Goal: Task Accomplishment & Management: Complete application form

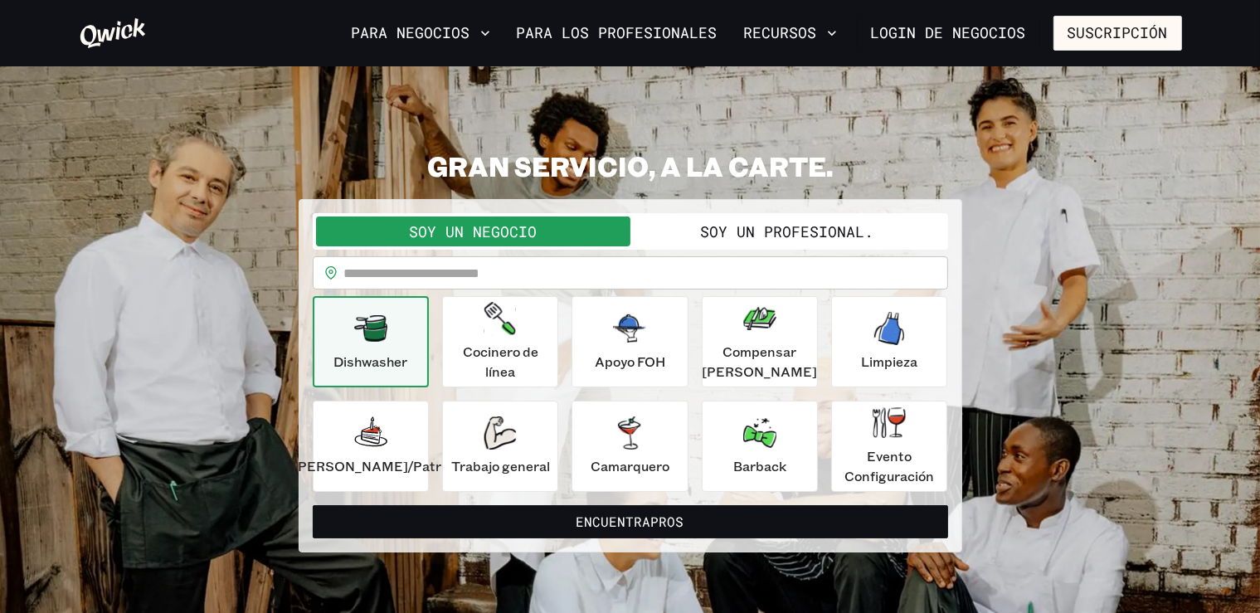
click at [820, 224] on button "Soy un profesional." at bounding box center [787, 232] width 314 height 30
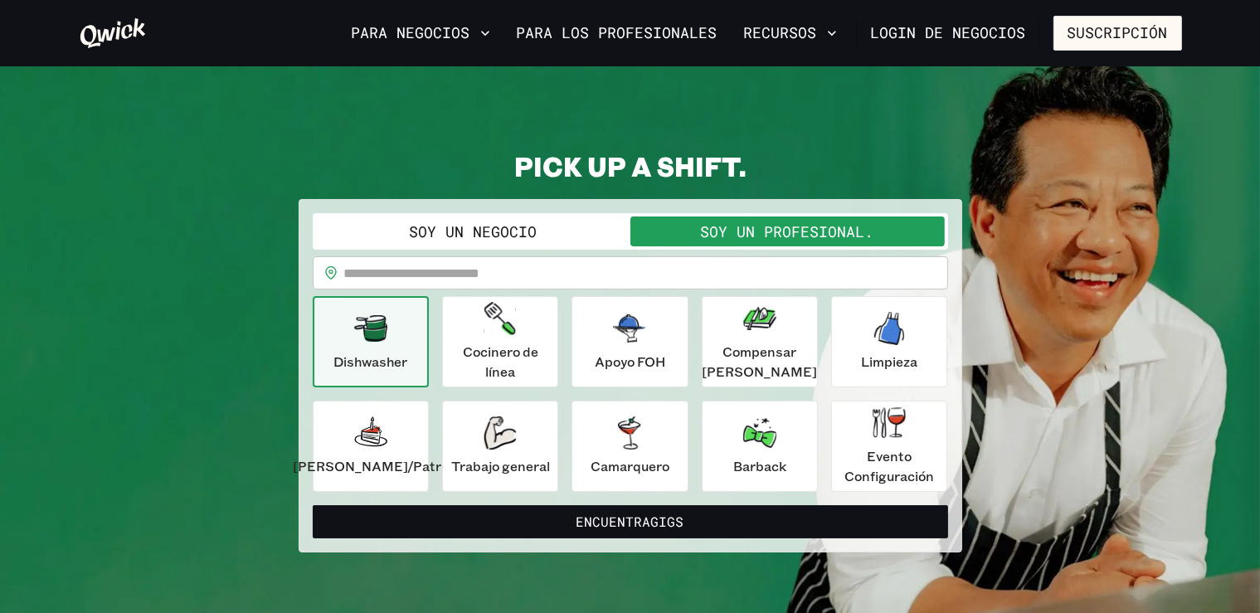
click at [490, 233] on button "Soy un negocio" at bounding box center [473, 232] width 314 height 30
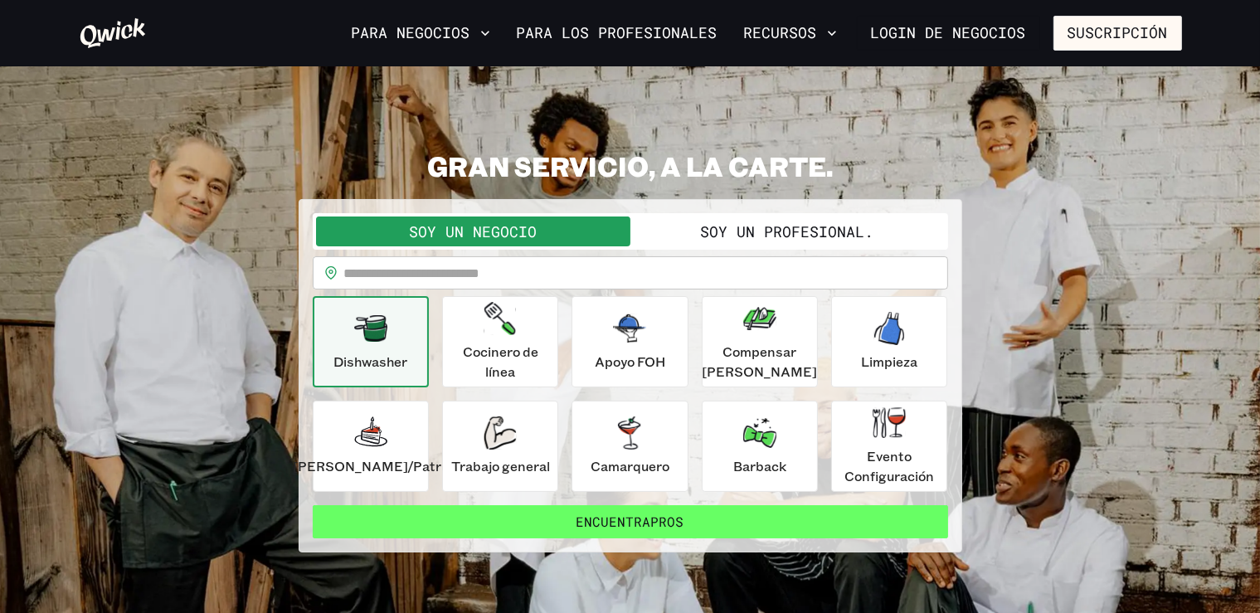
click at [772, 506] on button "Encuentra Pros" at bounding box center [630, 521] width 635 height 33
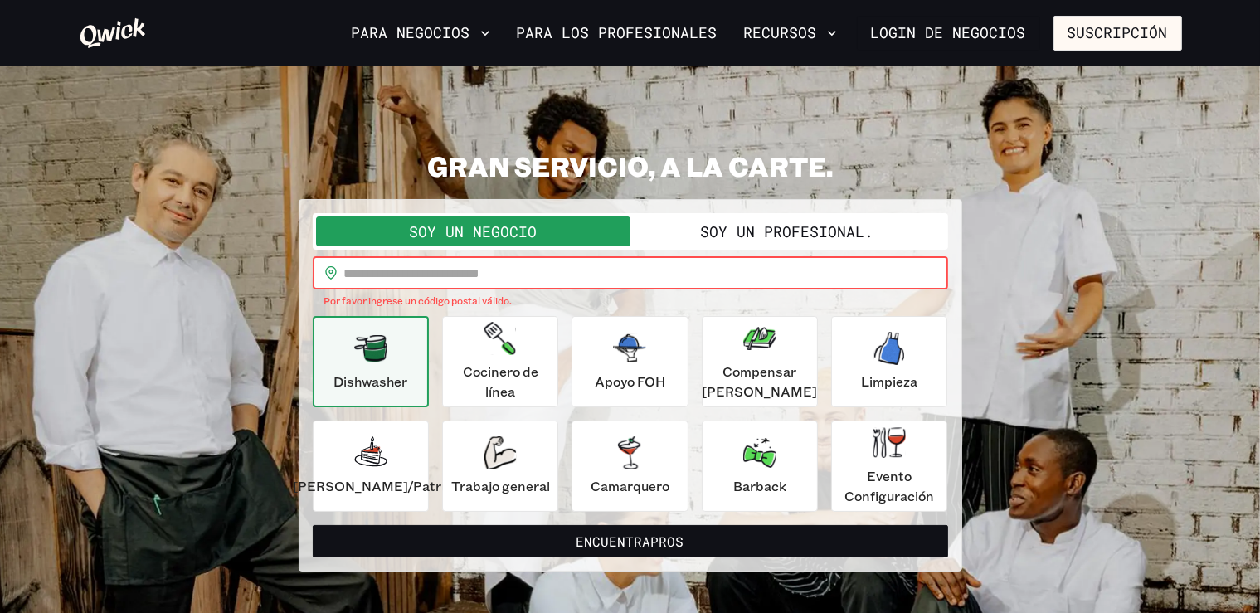
click at [526, 269] on input "text" at bounding box center [646, 272] width 604 height 33
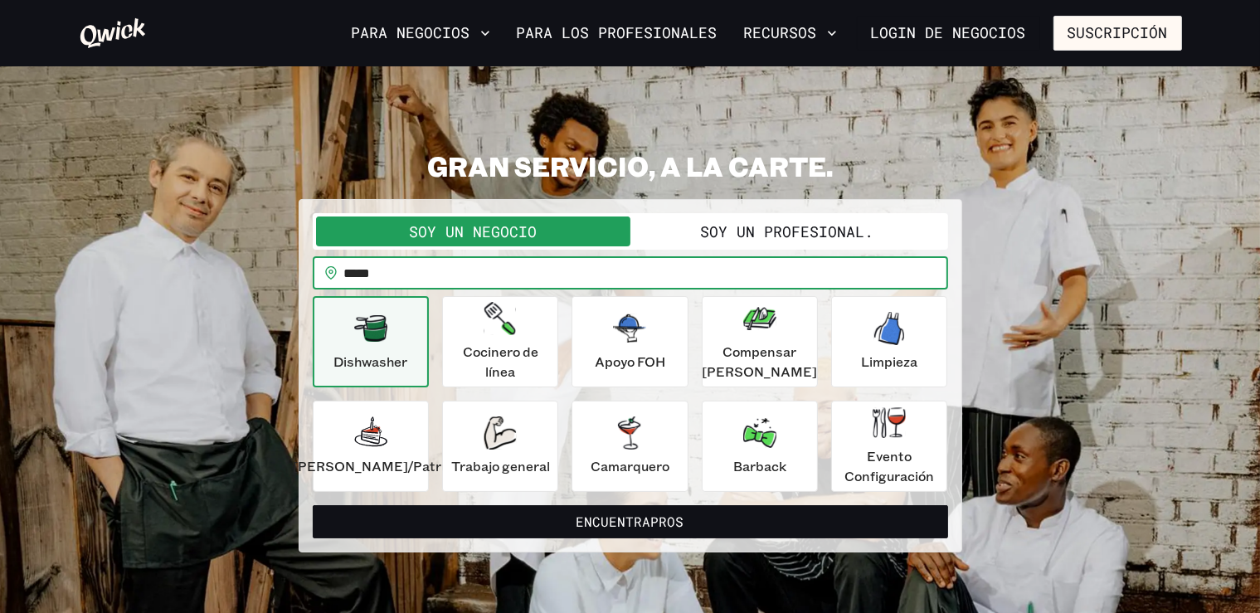
type input "*****"
click at [313, 505] on button "Encuentra Pros" at bounding box center [630, 521] width 635 height 33
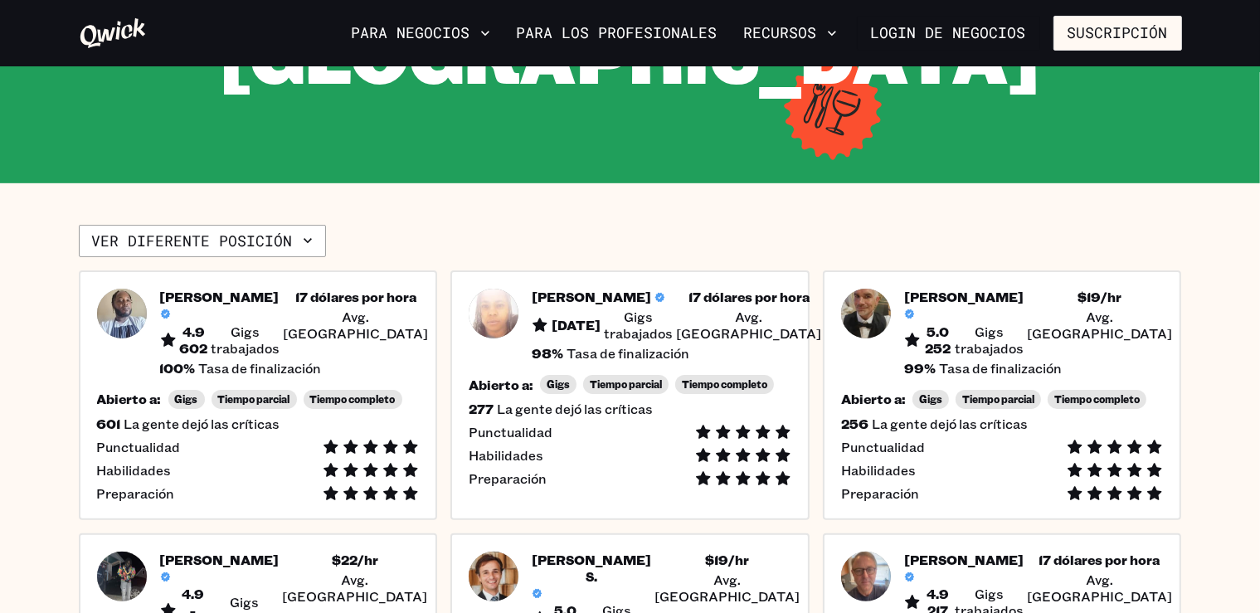
scroll to position [394, 0]
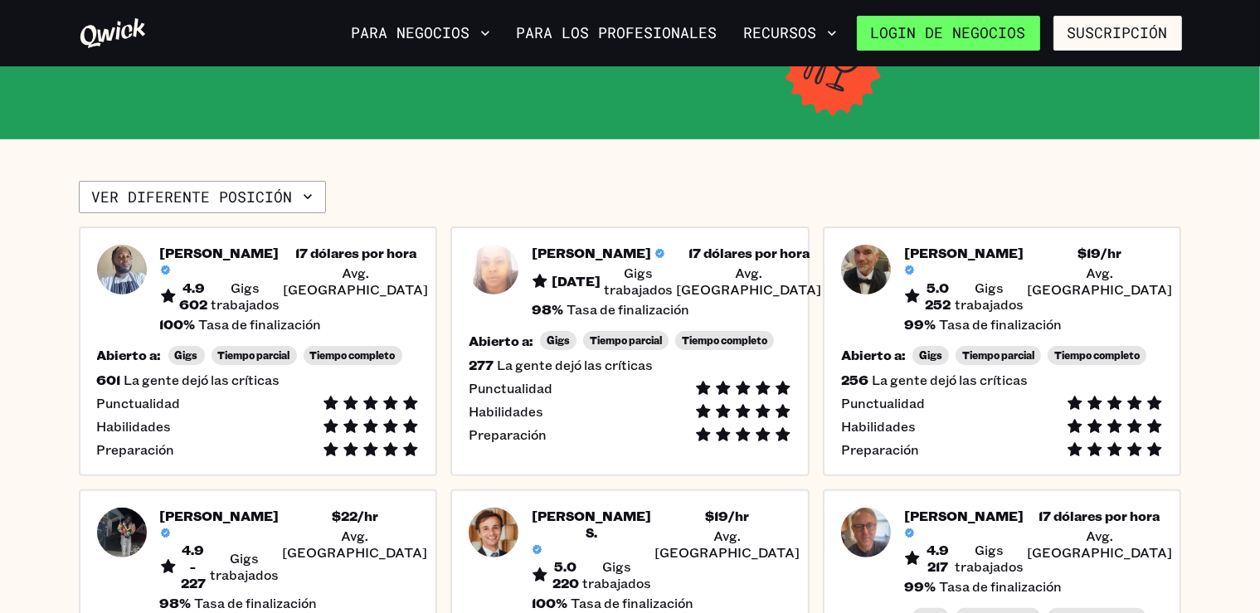
click at [929, 32] on link "Login de negocios" at bounding box center [948, 33] width 183 height 35
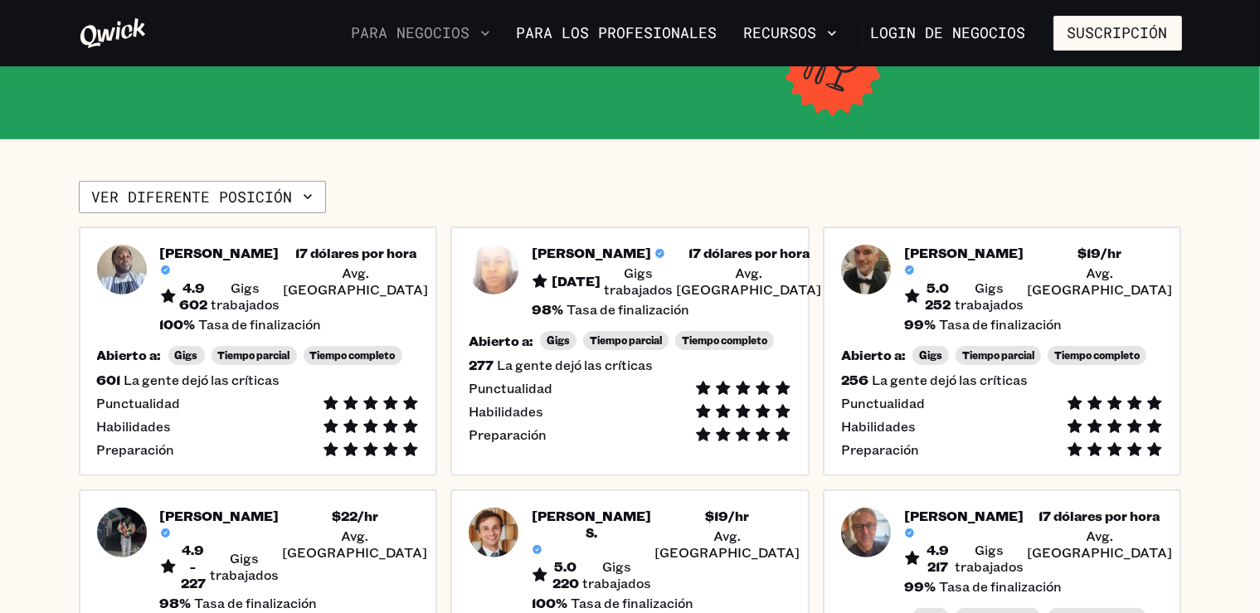
click at [463, 27] on button "Para negocios" at bounding box center [421, 33] width 152 height 28
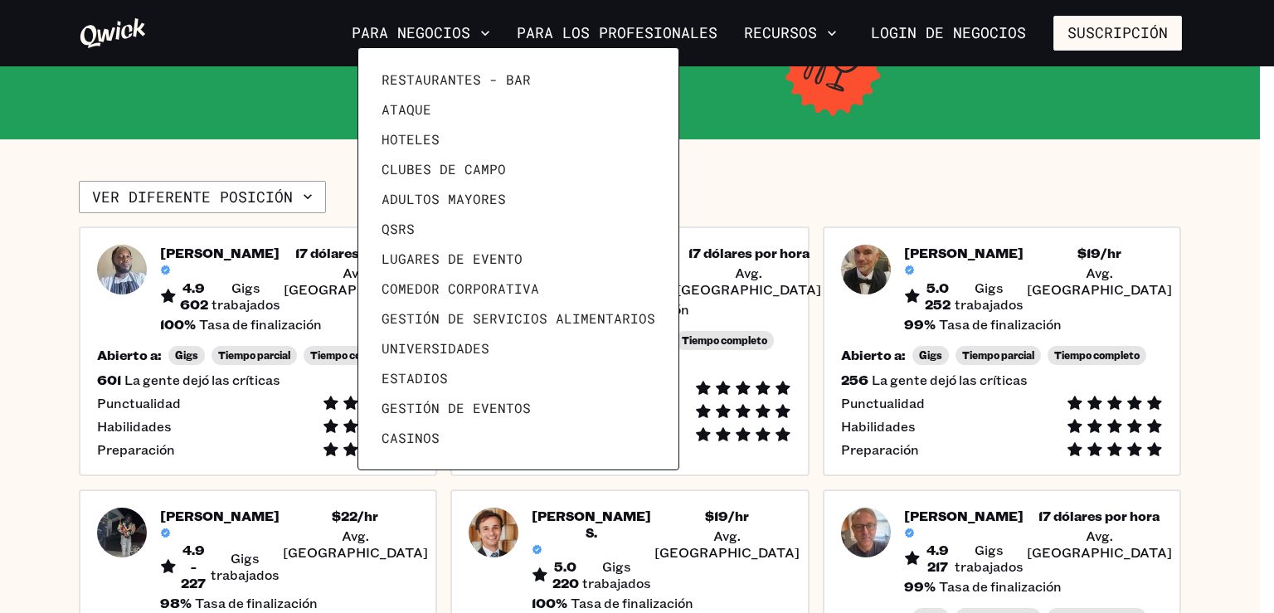
click at [1145, 25] on div at bounding box center [637, 306] width 1274 height 613
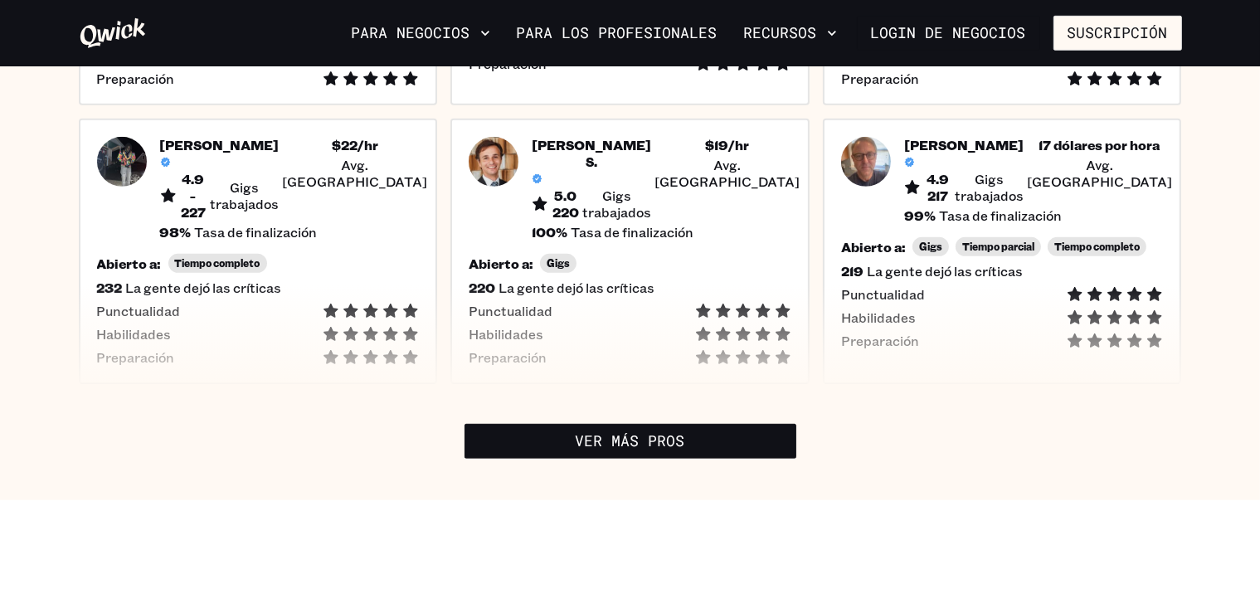
drag, startPoint x: 1266, startPoint y: 601, endPoint x: 1123, endPoint y: 567, distance: 146.7
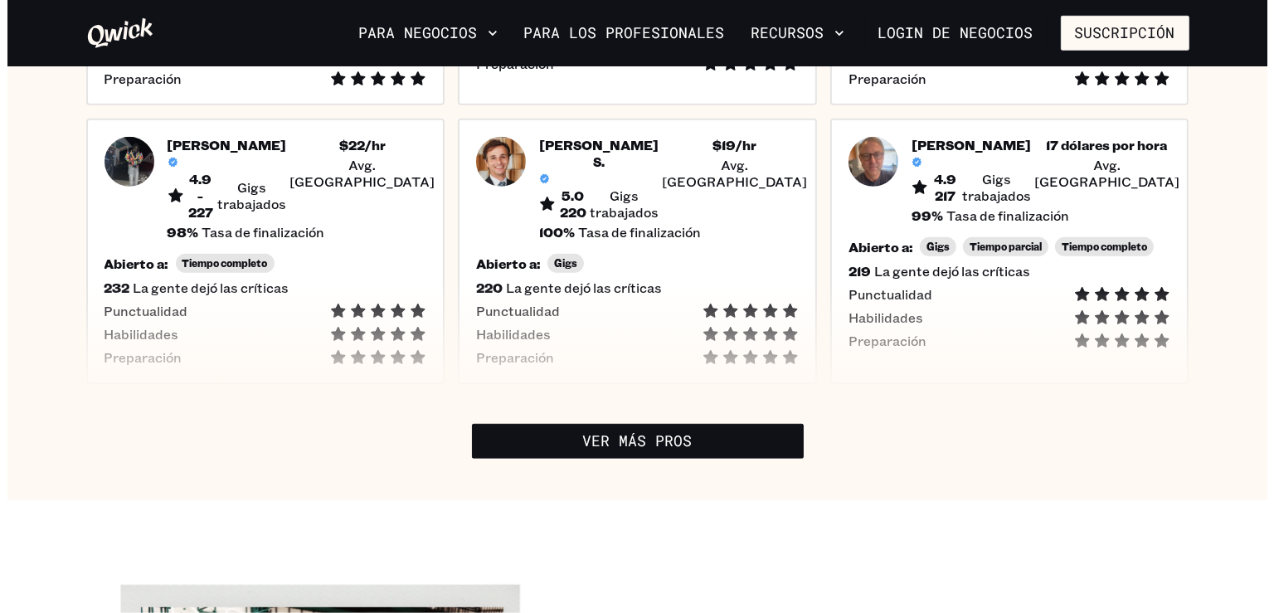
scroll to position [773, 0]
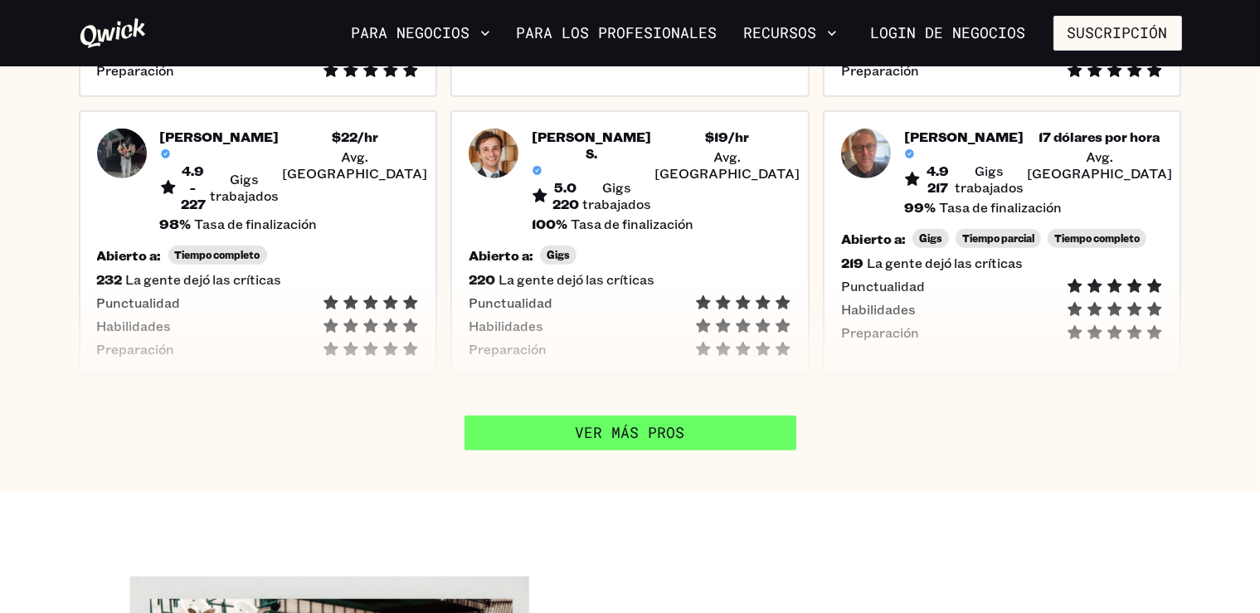
click at [659, 416] on link "Ver más Pros" at bounding box center [631, 433] width 332 height 35
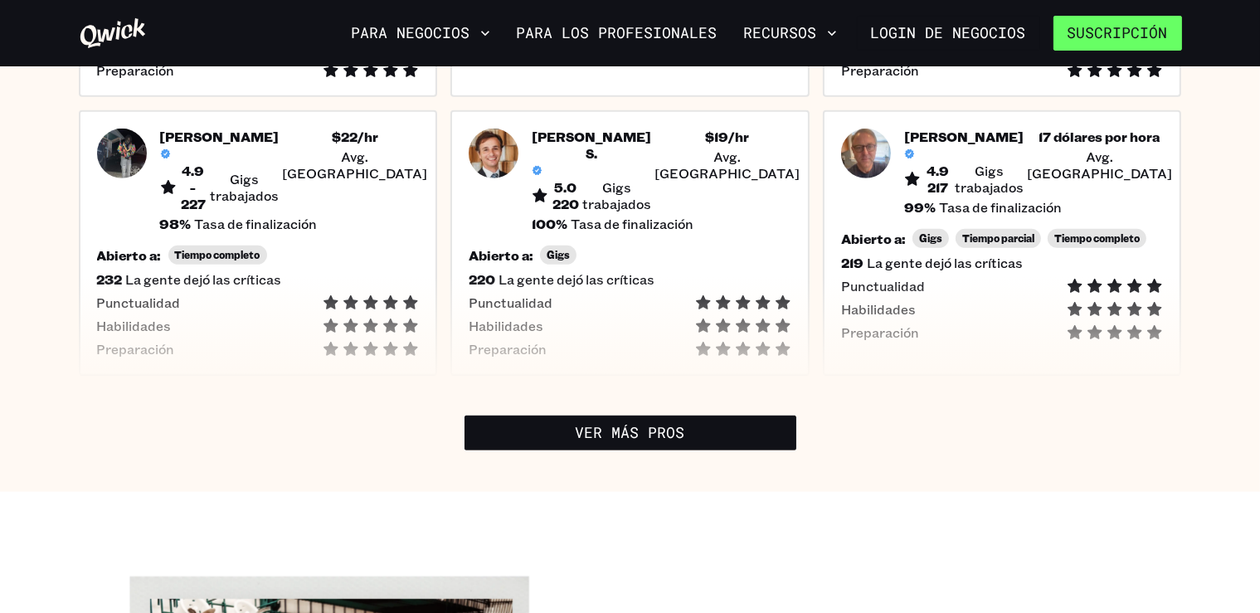
click at [1096, 32] on button "Suscripción" at bounding box center [1118, 33] width 129 height 35
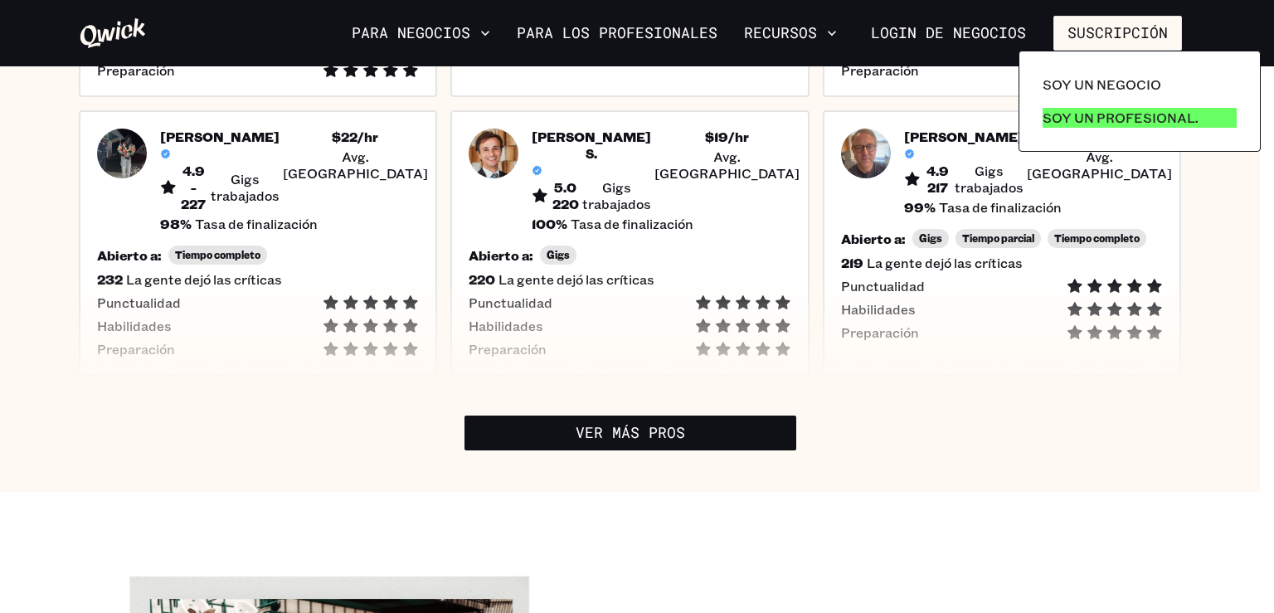
click at [1050, 112] on p "Soy un profesional." at bounding box center [1121, 118] width 156 height 20
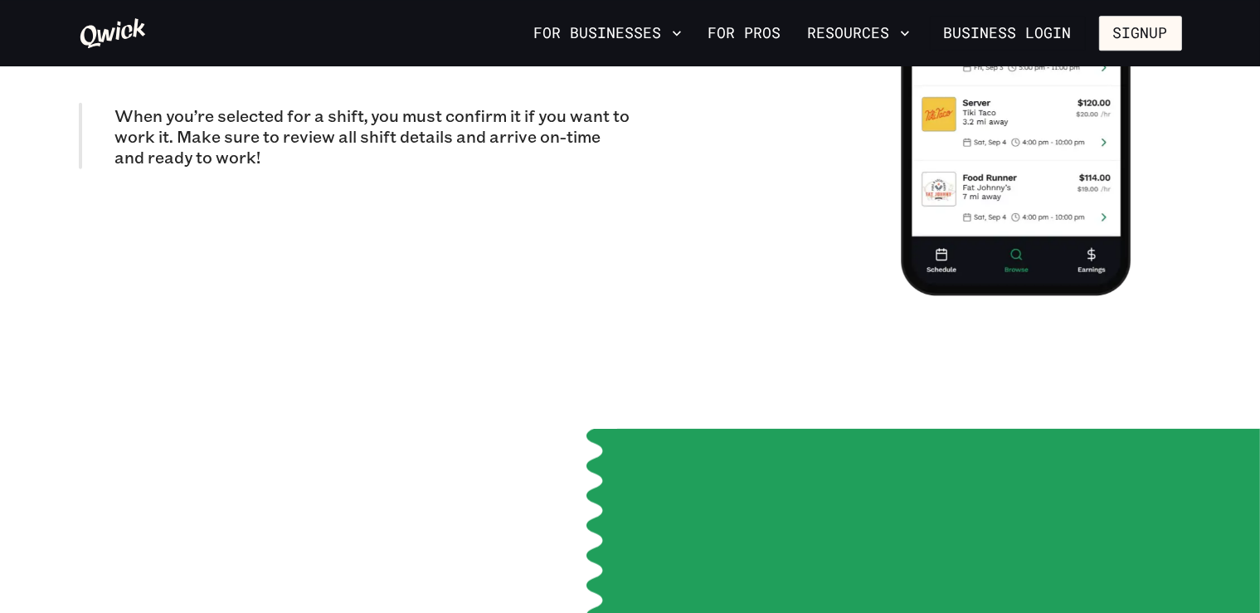
scroll to position [1752, 0]
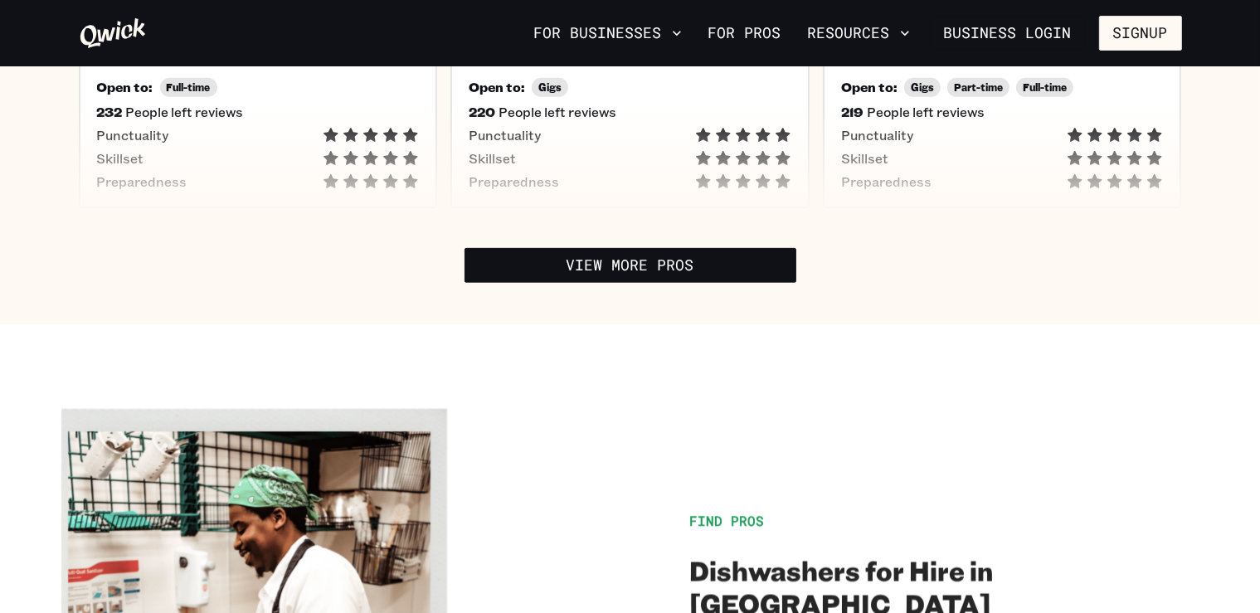
scroll to position [773, 0]
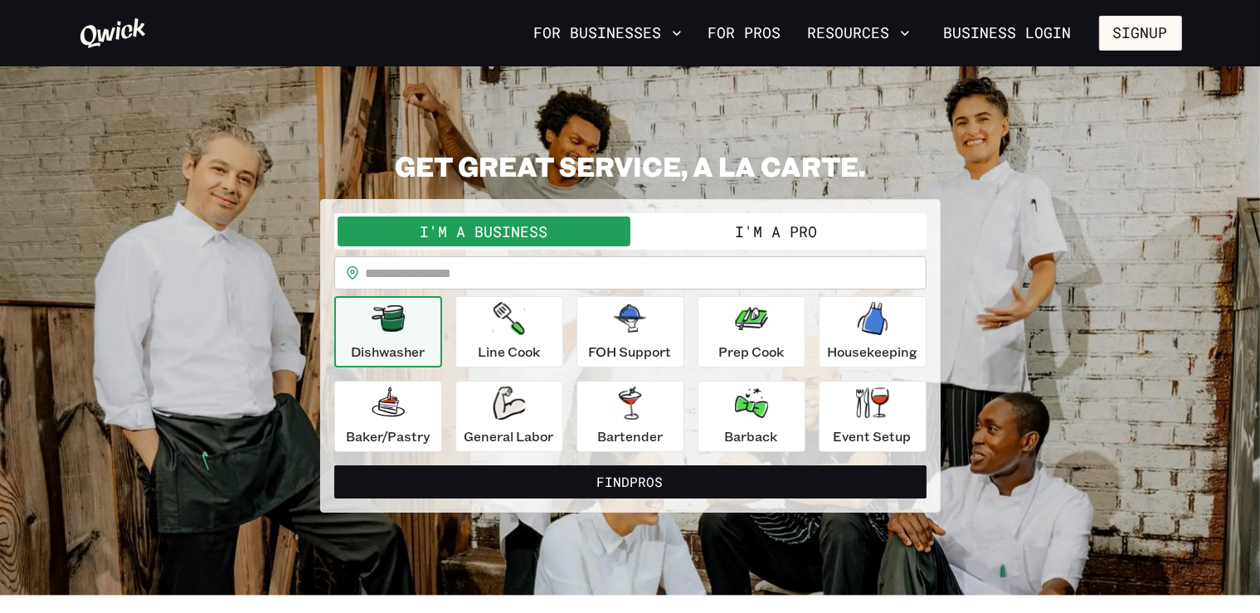
click at [415, 328] on div "Dishwasher" at bounding box center [388, 332] width 74 height 60
click at [708, 224] on button "I'm a Pro" at bounding box center [776, 232] width 293 height 30
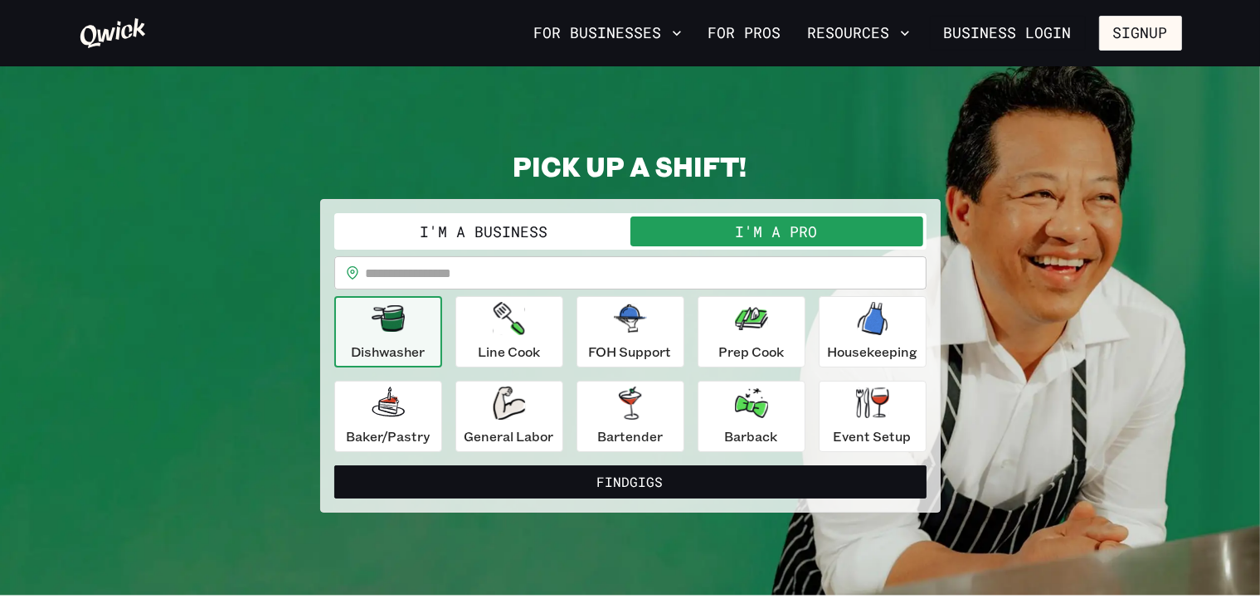
click at [689, 217] on button "I'm a Pro" at bounding box center [776, 232] width 293 height 30
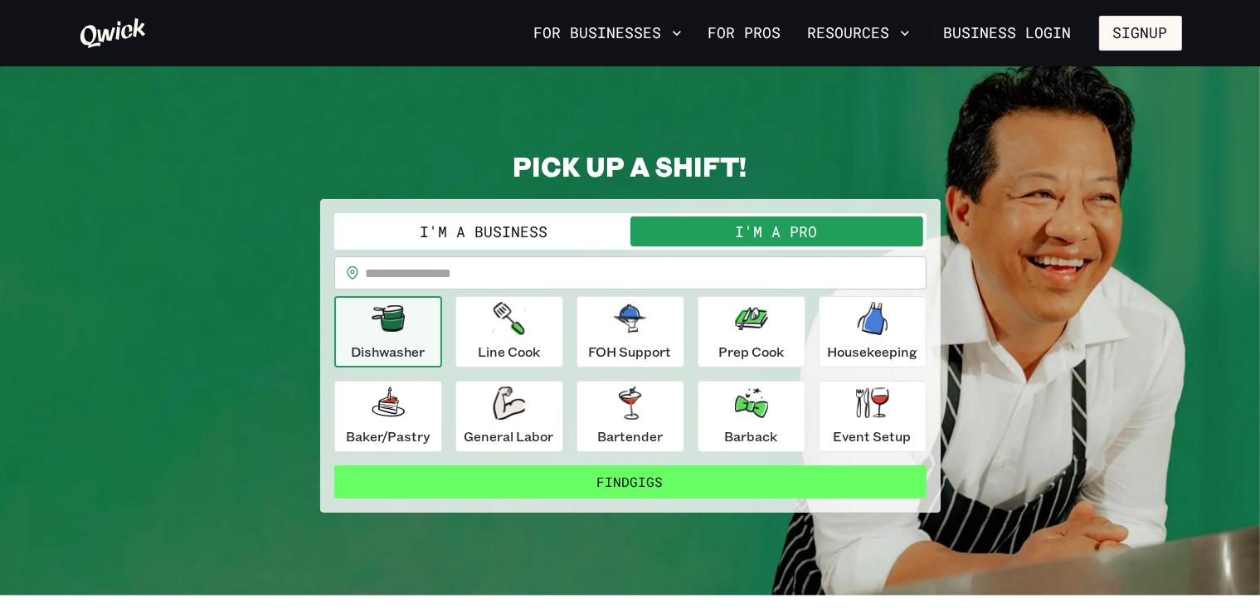
click at [630, 481] on button "Find Gigs" at bounding box center [630, 481] width 592 height 33
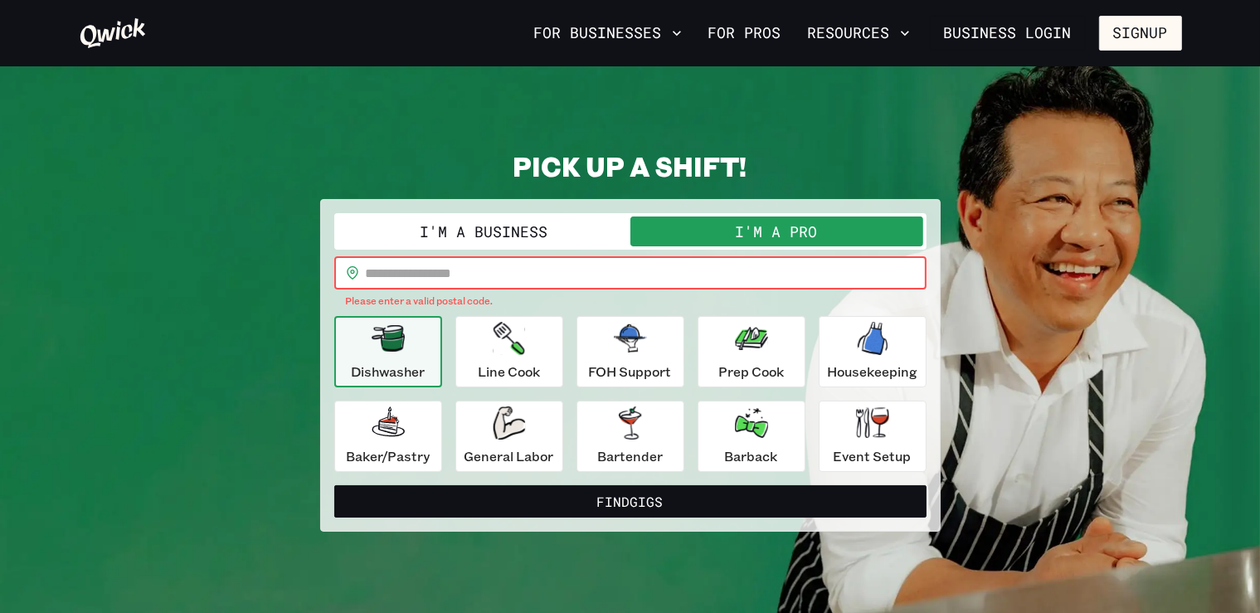
click at [612, 277] on input "text" at bounding box center [646, 272] width 561 height 33
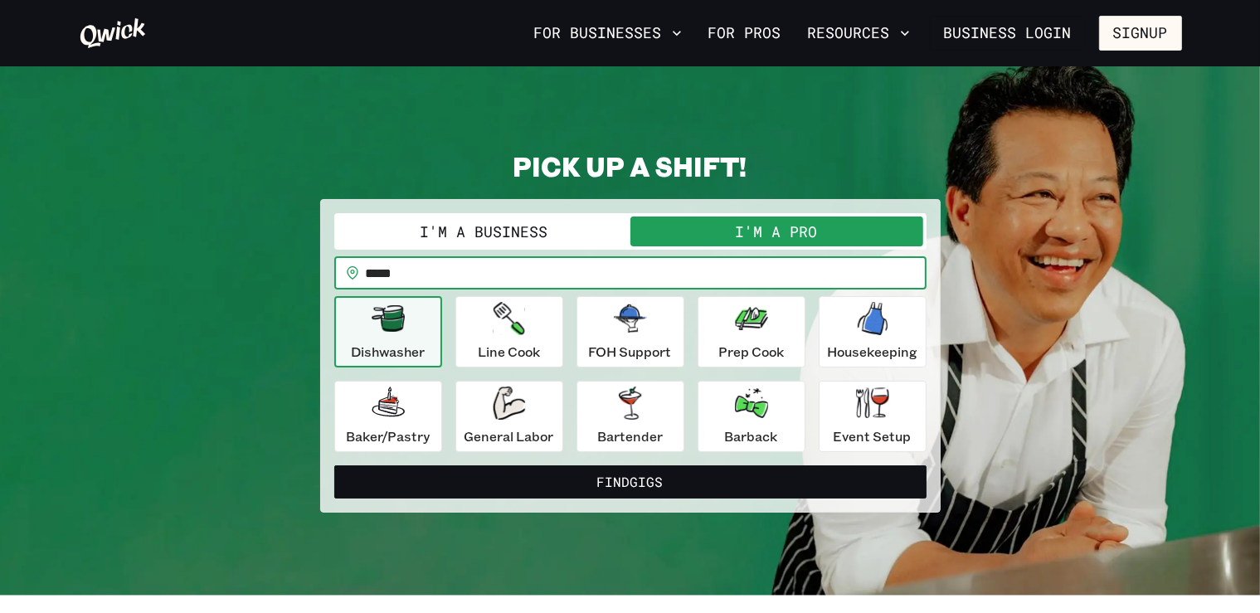
type input "*****"
click at [334, 465] on button "Find Gigs" at bounding box center [630, 481] width 592 height 33
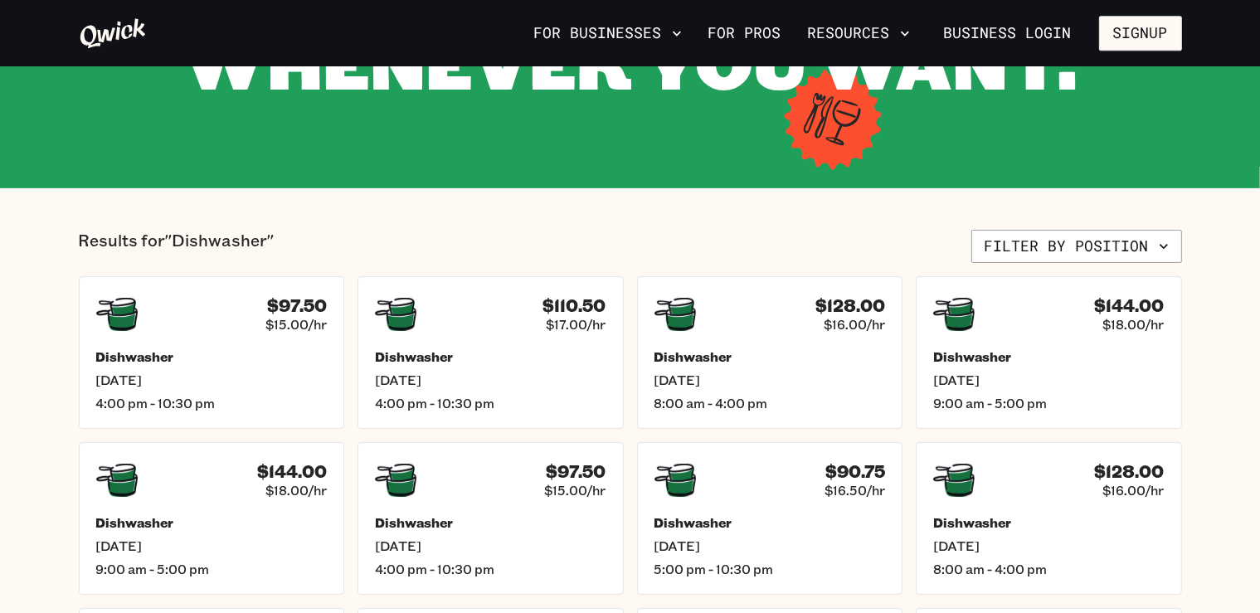
scroll to position [262, 0]
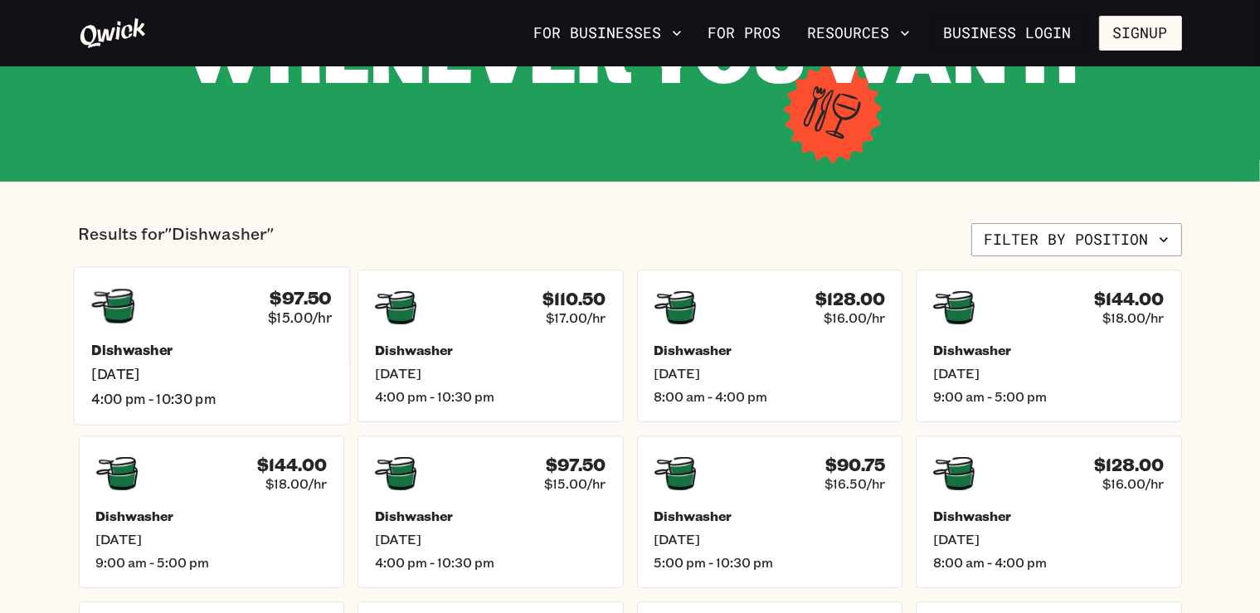
click at [218, 317] on div "$97.50 $15.00/hr" at bounding box center [211, 306] width 241 height 43
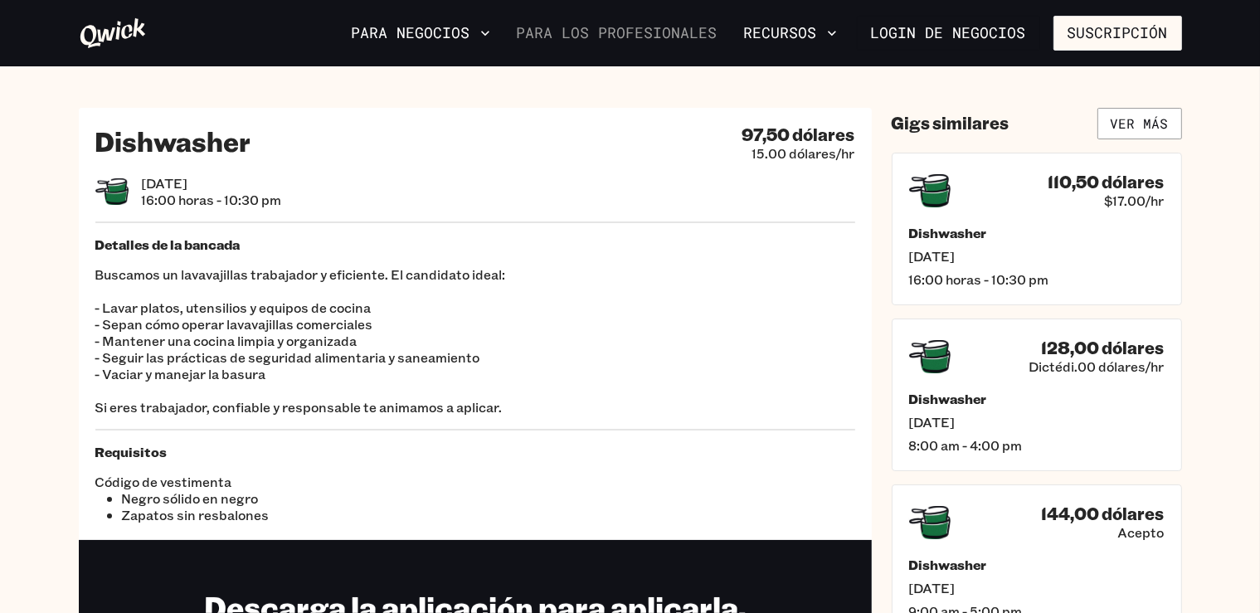
click at [684, 37] on link "Para los profesionales" at bounding box center [617, 33] width 214 height 28
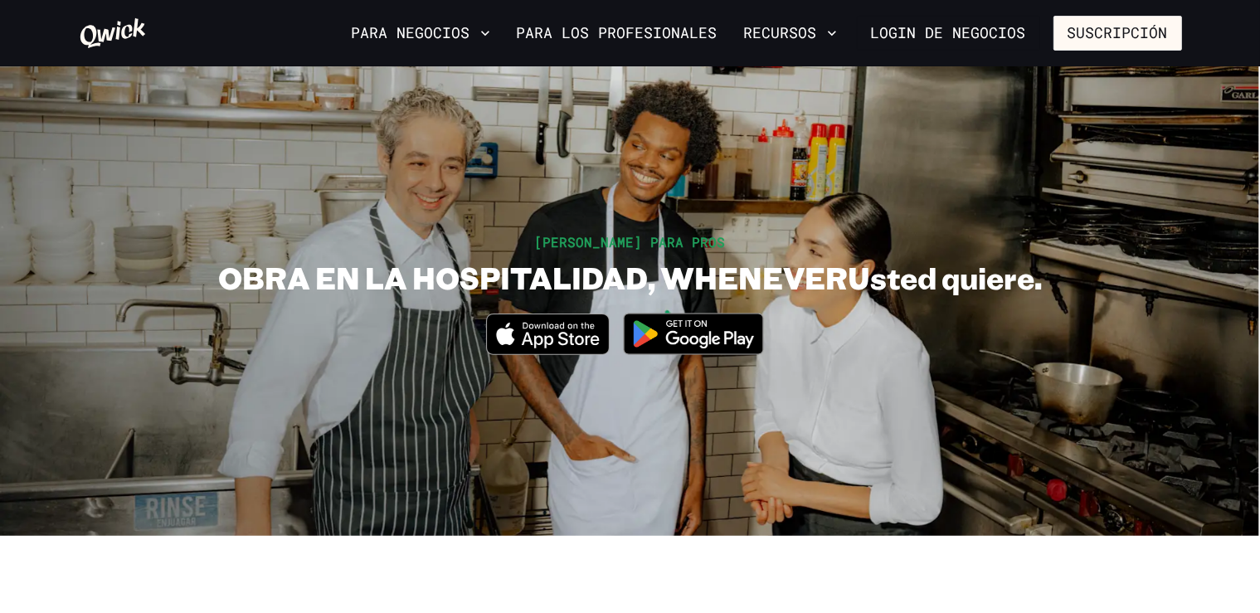
click at [655, 334] on img at bounding box center [693, 334] width 161 height 62
